Goal: Ask a question

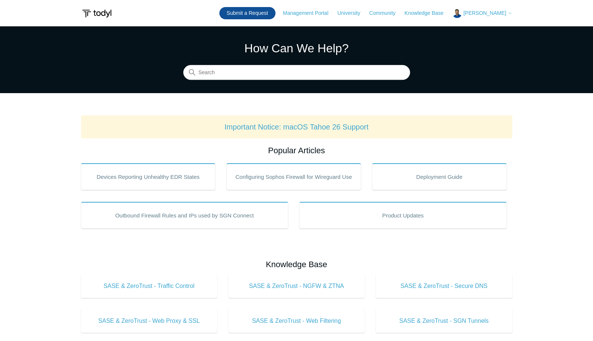
click at [265, 15] on link "Submit a Request" at bounding box center [247, 13] width 56 height 12
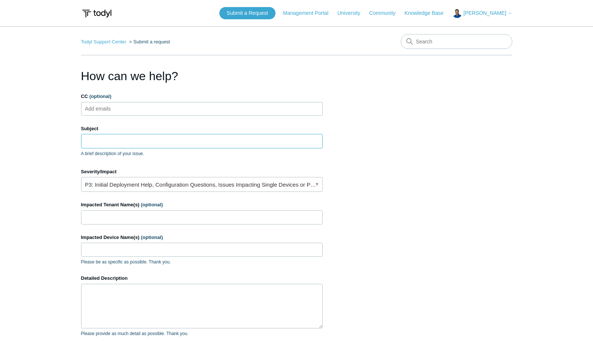
click at [90, 142] on input "Subject" at bounding box center [202, 141] width 242 height 14
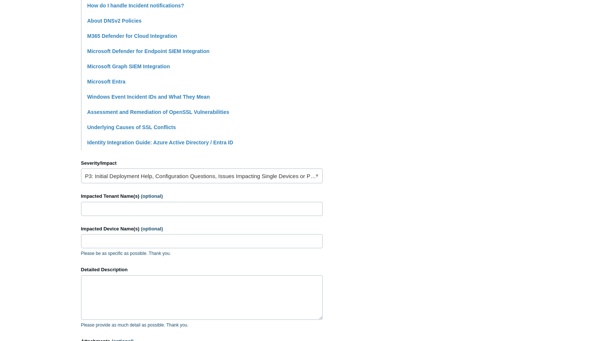
scroll to position [190, 0]
type input "client has someone forging domain anything we can do?"
click at [107, 207] on input "Impacted Tenant Name(s) (optional)" at bounding box center [202, 209] width 242 height 14
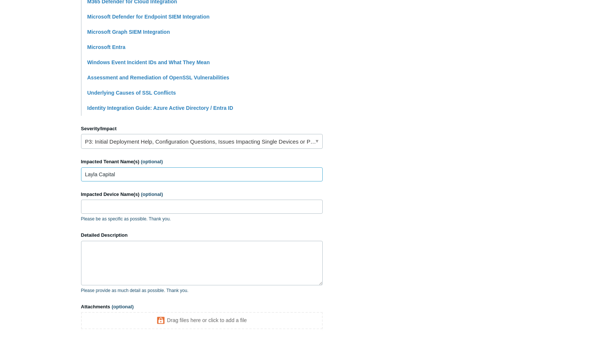
scroll to position [227, 0]
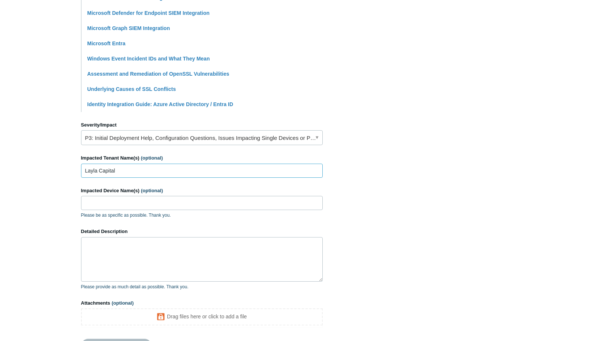
type input "Layla Capital"
click at [109, 255] on textarea "Detailed Description" at bounding box center [202, 259] width 242 height 45
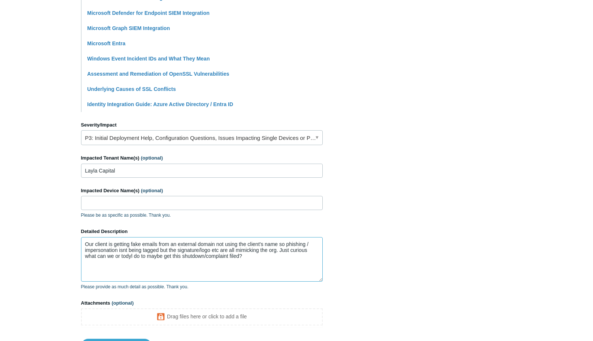
click at [113, 272] on textarea "Our client is getting fake emails from an external domain not using the client'…" at bounding box center [202, 259] width 242 height 45
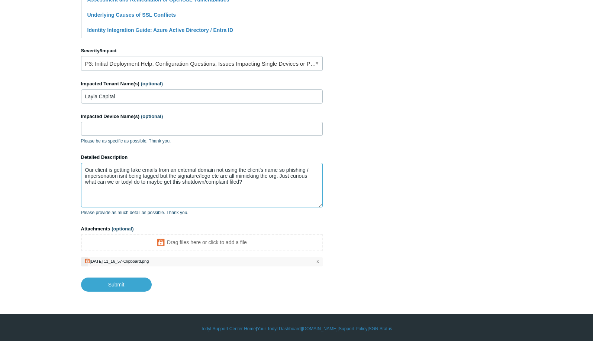
scroll to position [303, 0]
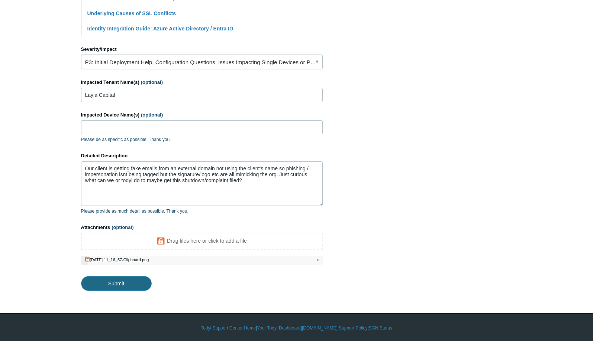
click at [120, 283] on input "Submit" at bounding box center [116, 283] width 71 height 15
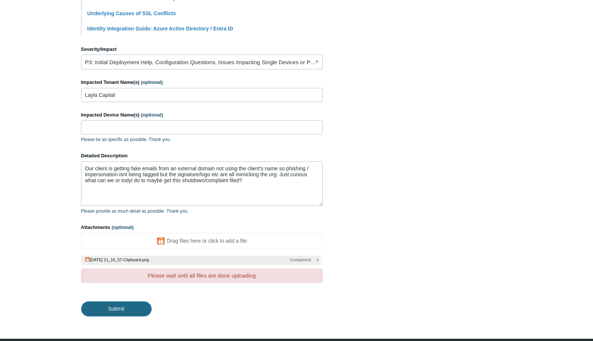
click at [111, 311] on input "Submit" at bounding box center [116, 309] width 71 height 15
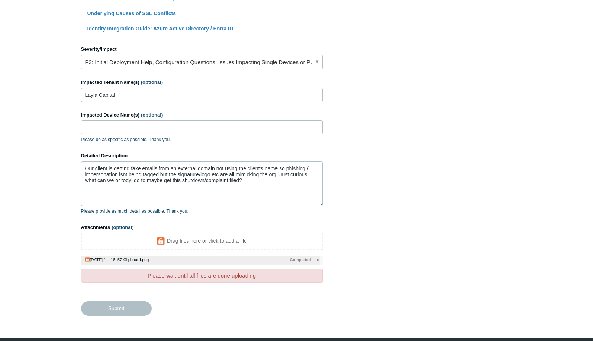
type textarea "Our client is getting fake emails from an external domain not using the client'…"
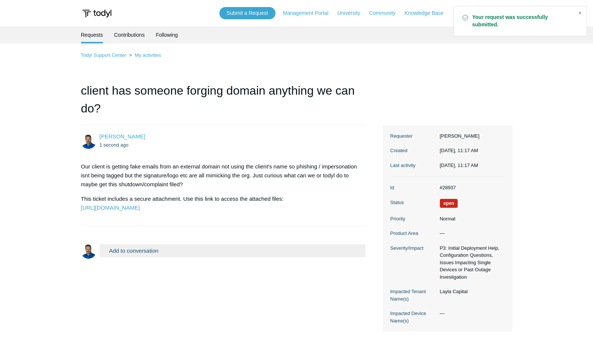
click at [578, 12] on div "Close" at bounding box center [579, 13] width 10 height 10
